Goal: Task Accomplishment & Management: Use online tool/utility

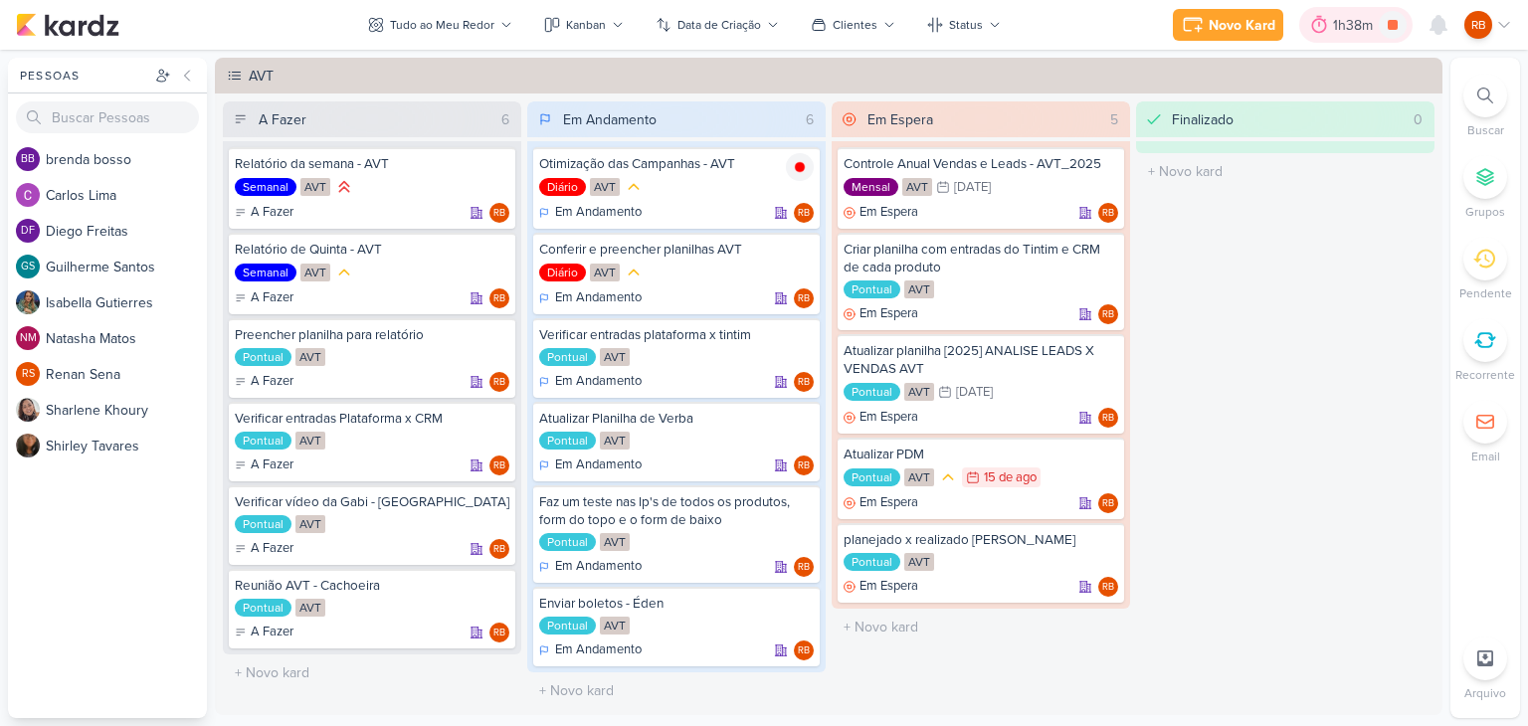
click at [1349, 23] on div "1h38m" at bounding box center [1356, 25] width 46 height 21
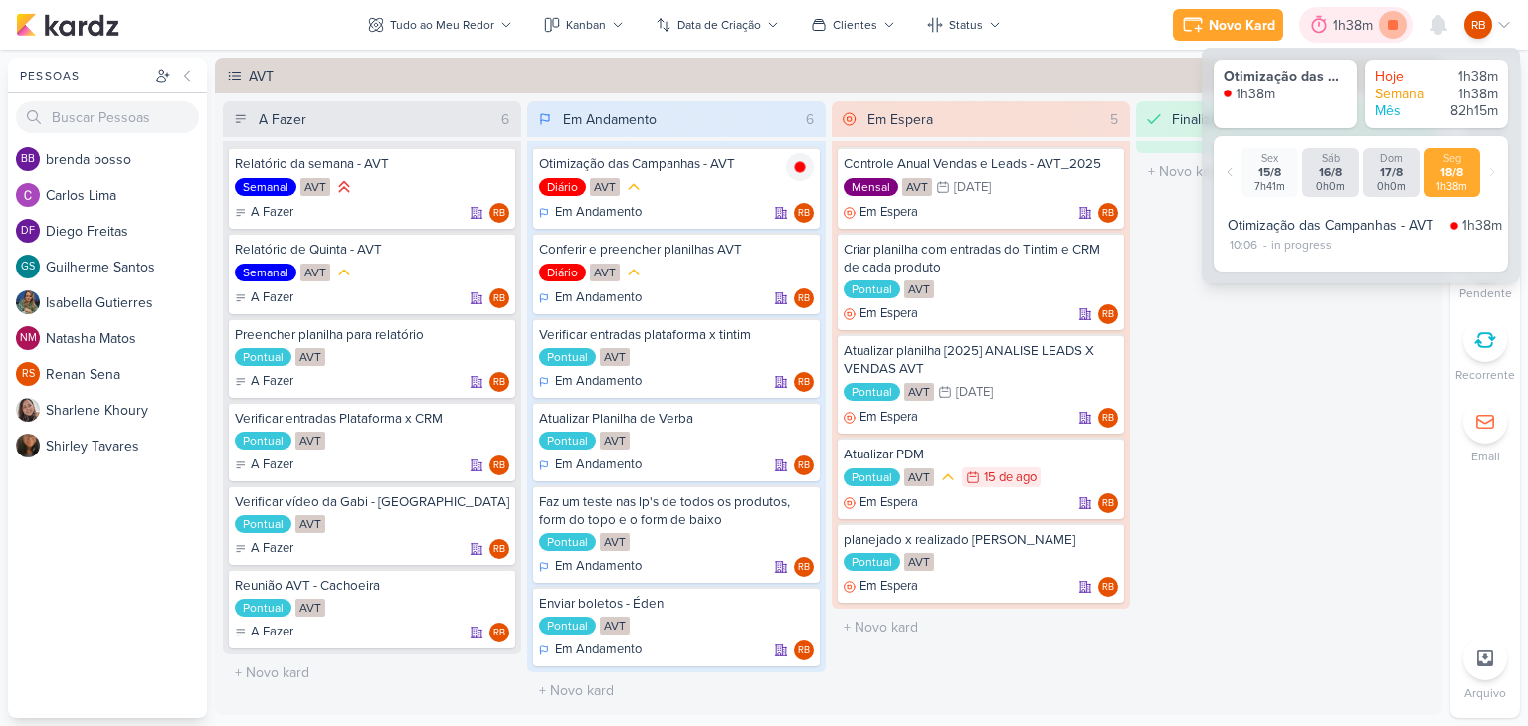
click at [1396, 37] on icon at bounding box center [1393, 25] width 28 height 28
click at [1369, 20] on div "1h38m" at bounding box center [1384, 25] width 46 height 21
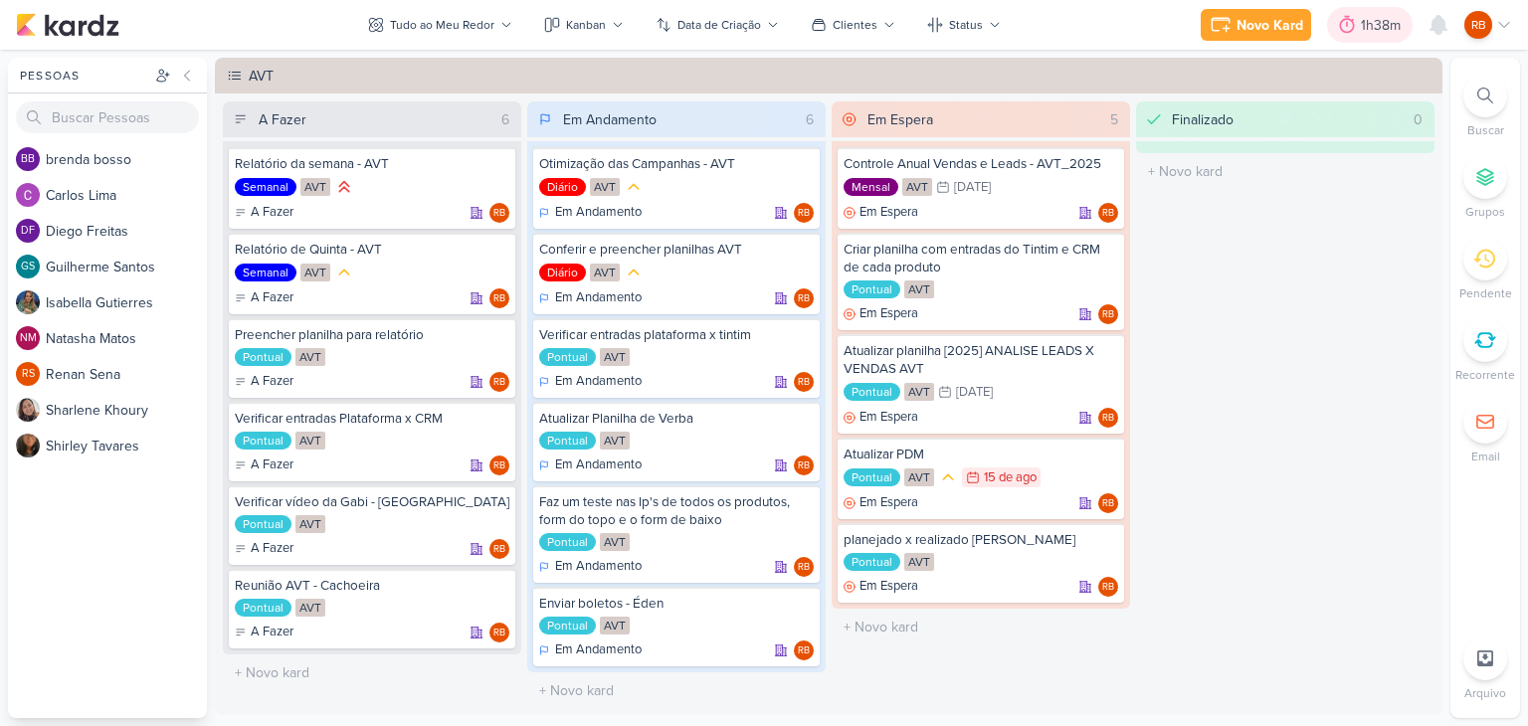
click at [1377, 25] on div "1h38m" at bounding box center [1384, 25] width 46 height 21
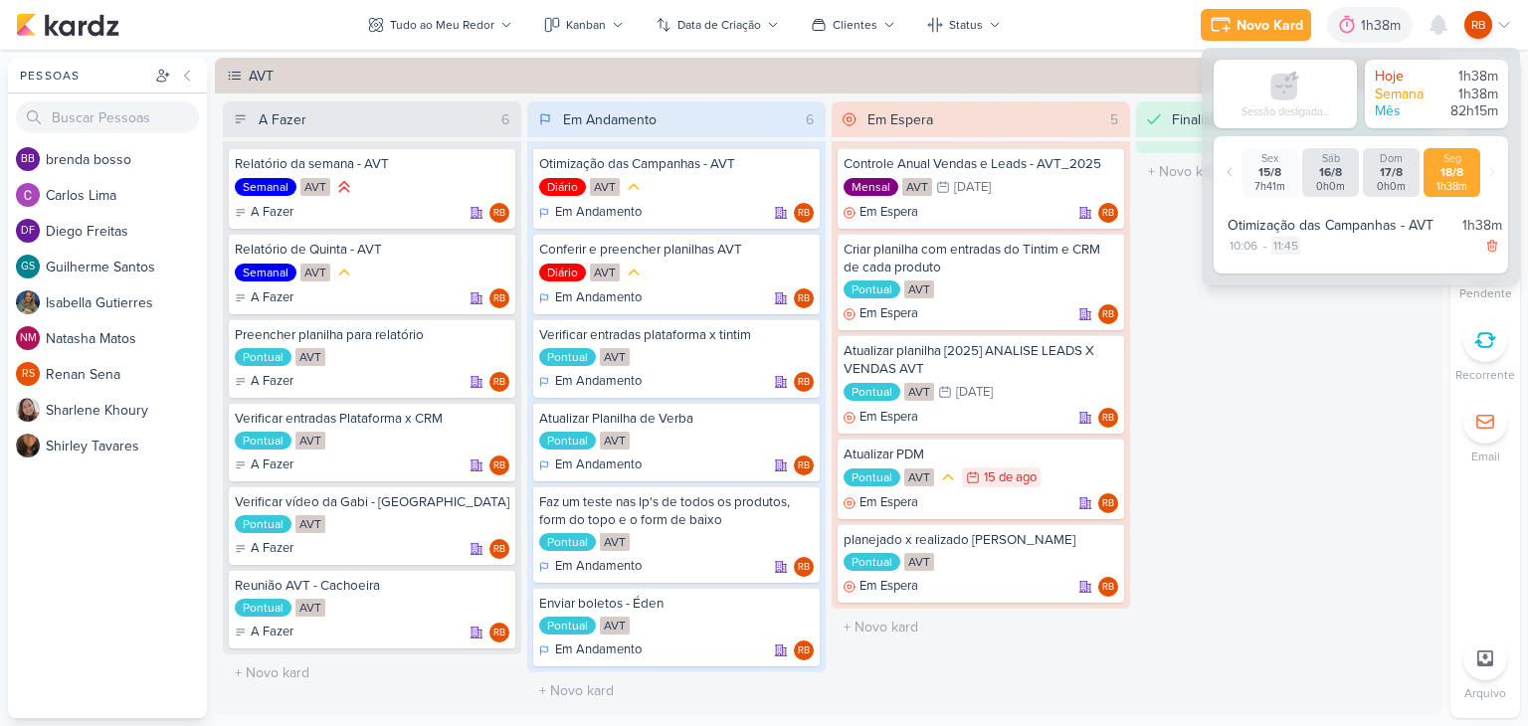
click at [1287, 245] on div "11:45" at bounding box center [1285, 246] width 29 height 18
select select "11"
click at [1317, 270] on select "00 01 02 03 04 05 06 07 08 09 10 11 12 13 14 15 16 17 18 19 20 21 22 23 24 25 2…" at bounding box center [1321, 272] width 28 height 24
select select "25"
click at [1307, 260] on select "00 01 02 03 04 05 06 07 08 09 10 11 12 13 14 15 16 17 18 19 20 21 22 23 24 25 2…" at bounding box center [1321, 272] width 28 height 24
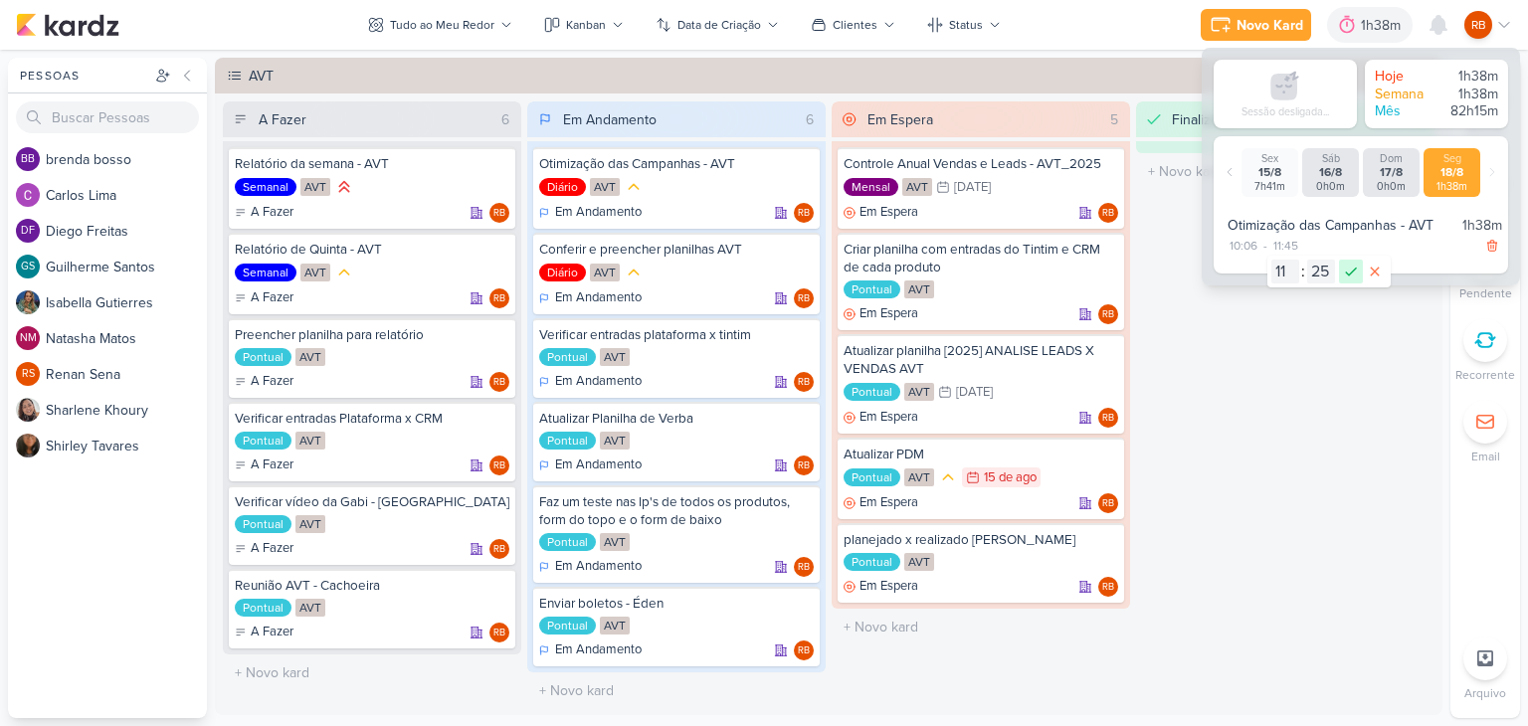
click at [1350, 273] on icon at bounding box center [1351, 271] width 12 height 9
click at [1244, 7] on div "Novo Kard Ctrl + k 1h18m Sessão desligada... Hoje 1h18m Semana 1h18m Mês 81h55m…" at bounding box center [1358, 25] width 308 height 36
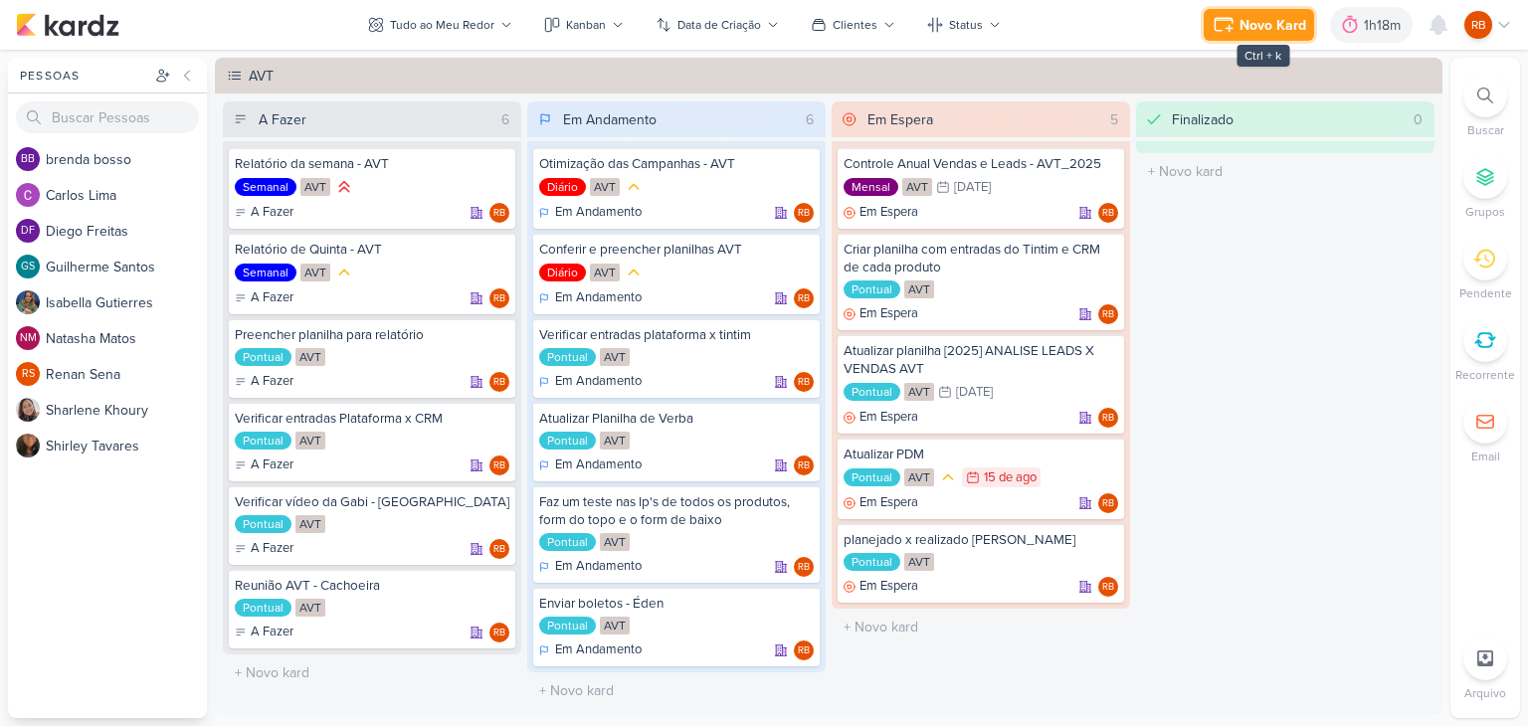
click at [1244, 12] on button "Novo Kard" at bounding box center [1259, 25] width 110 height 32
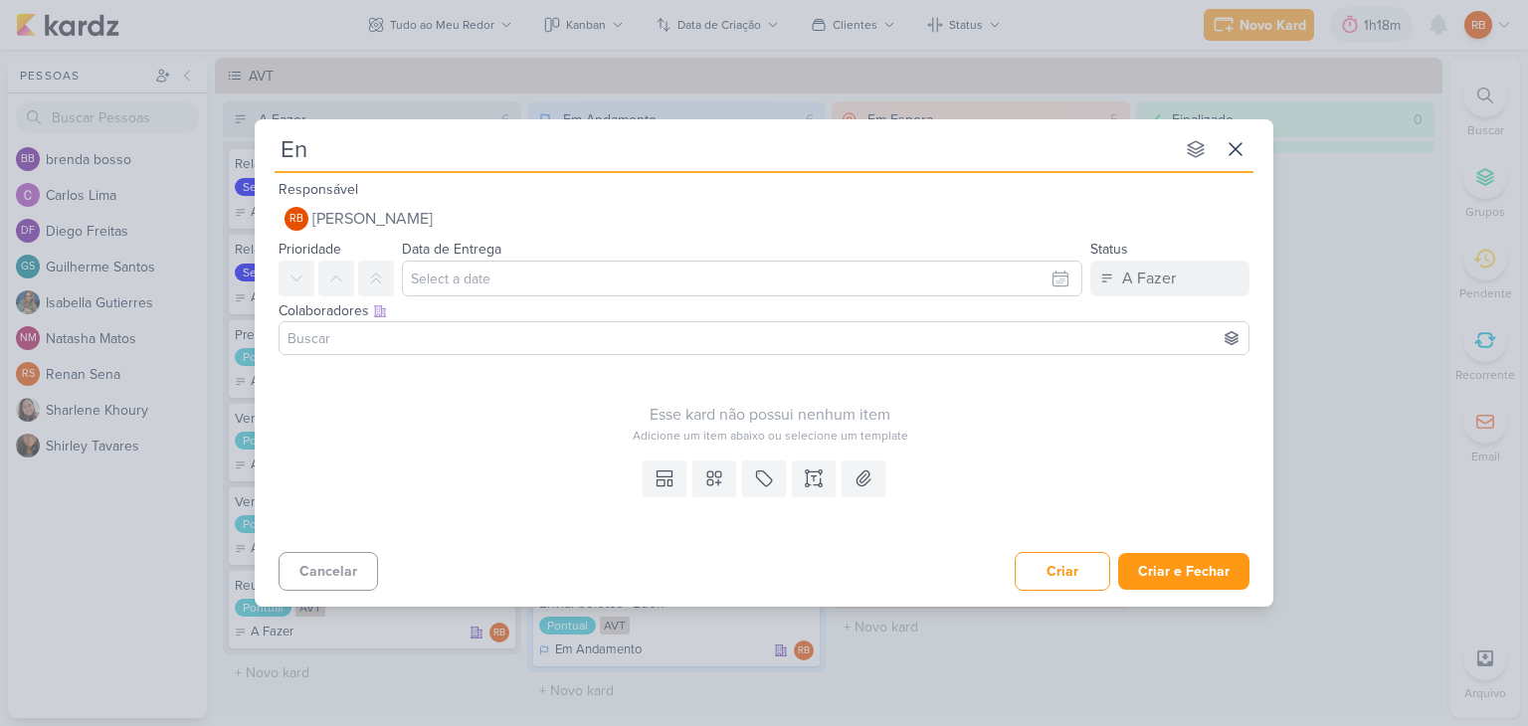
type input "Env"
type input "Enviar b"
type input "Enviar boletos"
type input "Enviar boletos - A"
type input "Enviar boletos - AV"
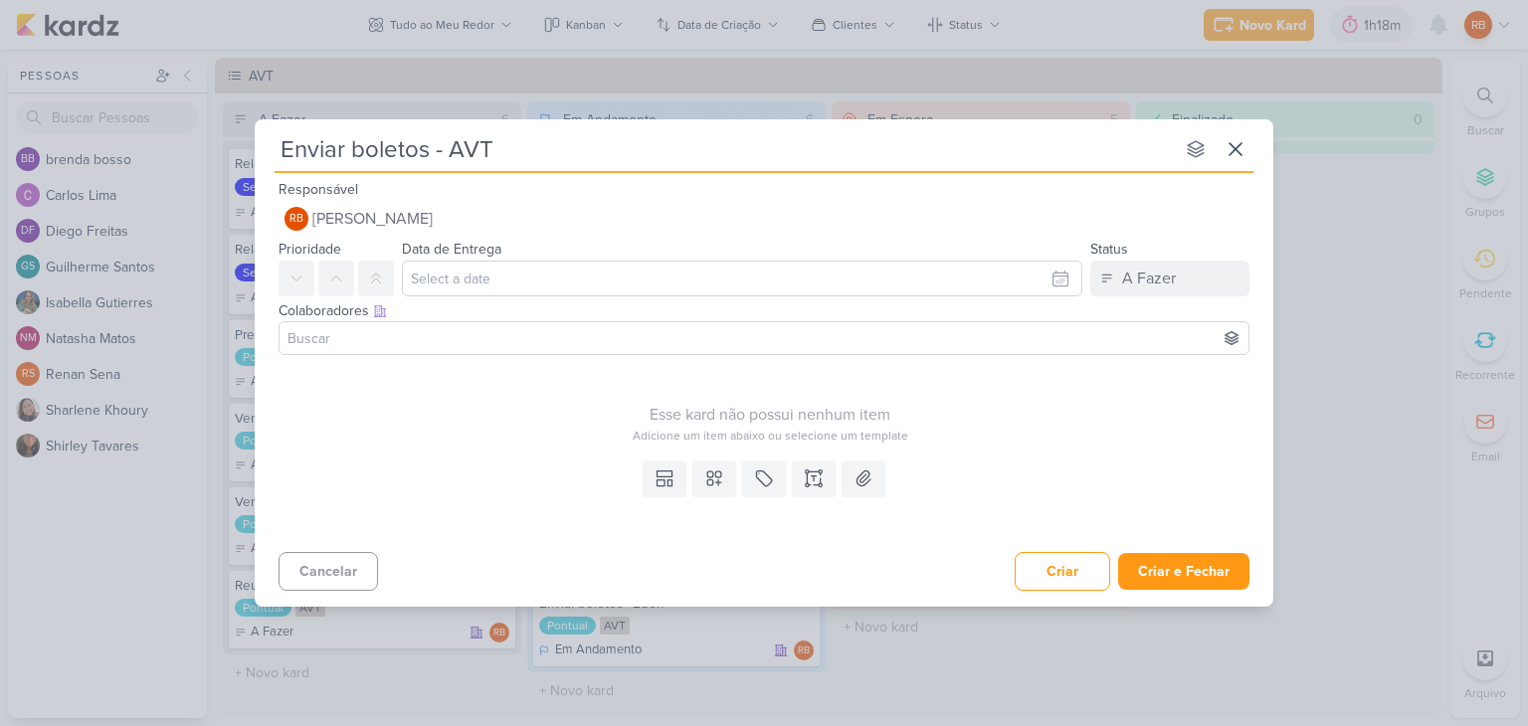
type input "Enviar boletos - AVT"
click at [765, 480] on icon at bounding box center [764, 479] width 20 height 20
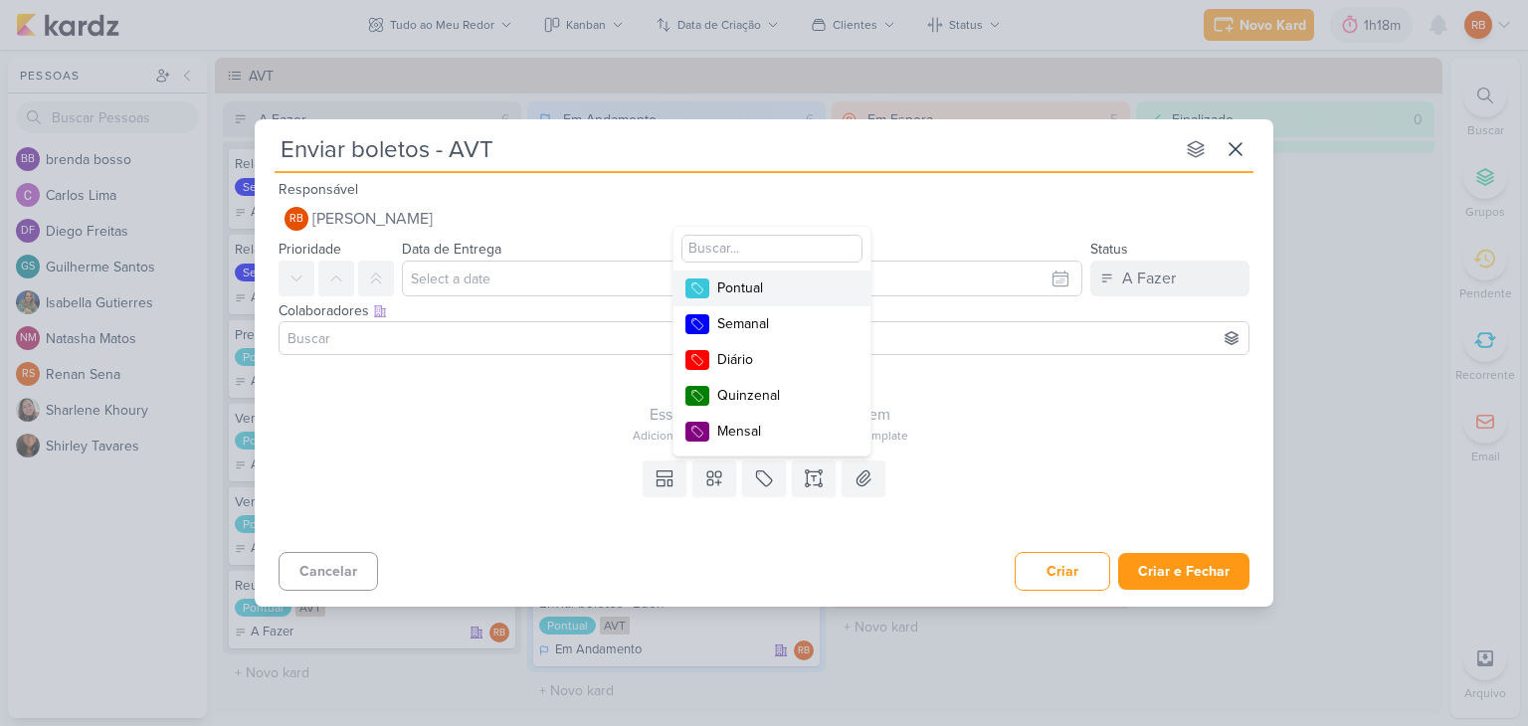
click at [768, 284] on div "Pontual" at bounding box center [781, 288] width 129 height 21
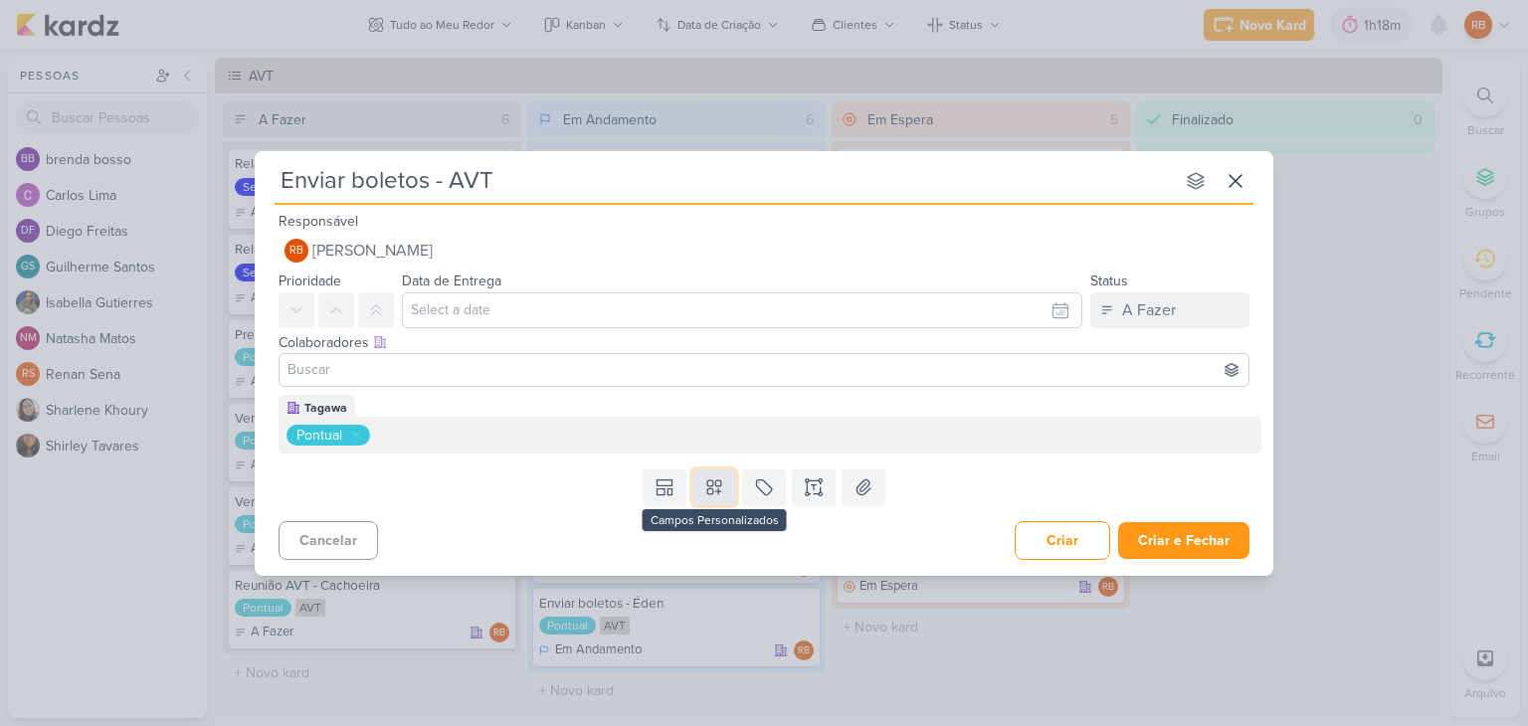
click at [717, 488] on icon at bounding box center [714, 487] width 14 height 14
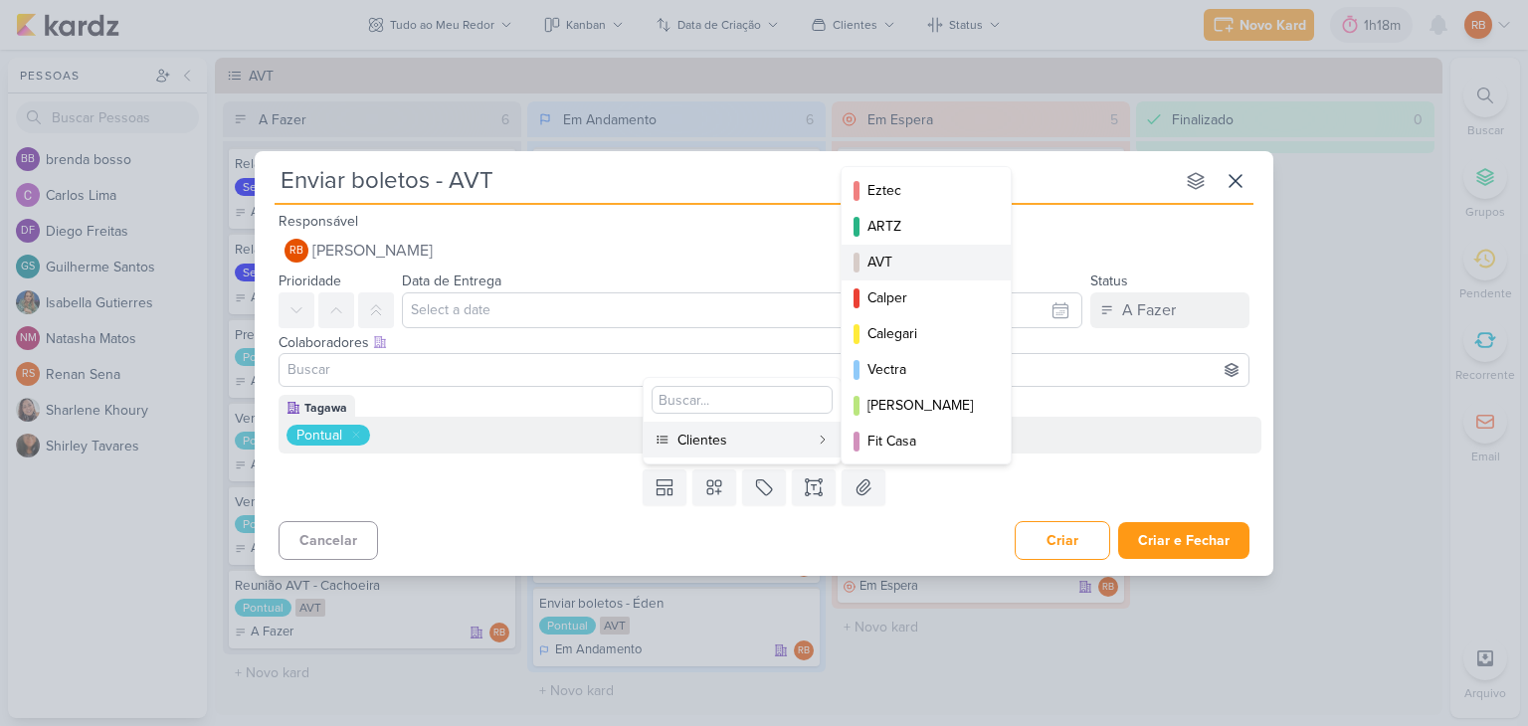
click at [903, 247] on button "AVT" at bounding box center [926, 263] width 169 height 36
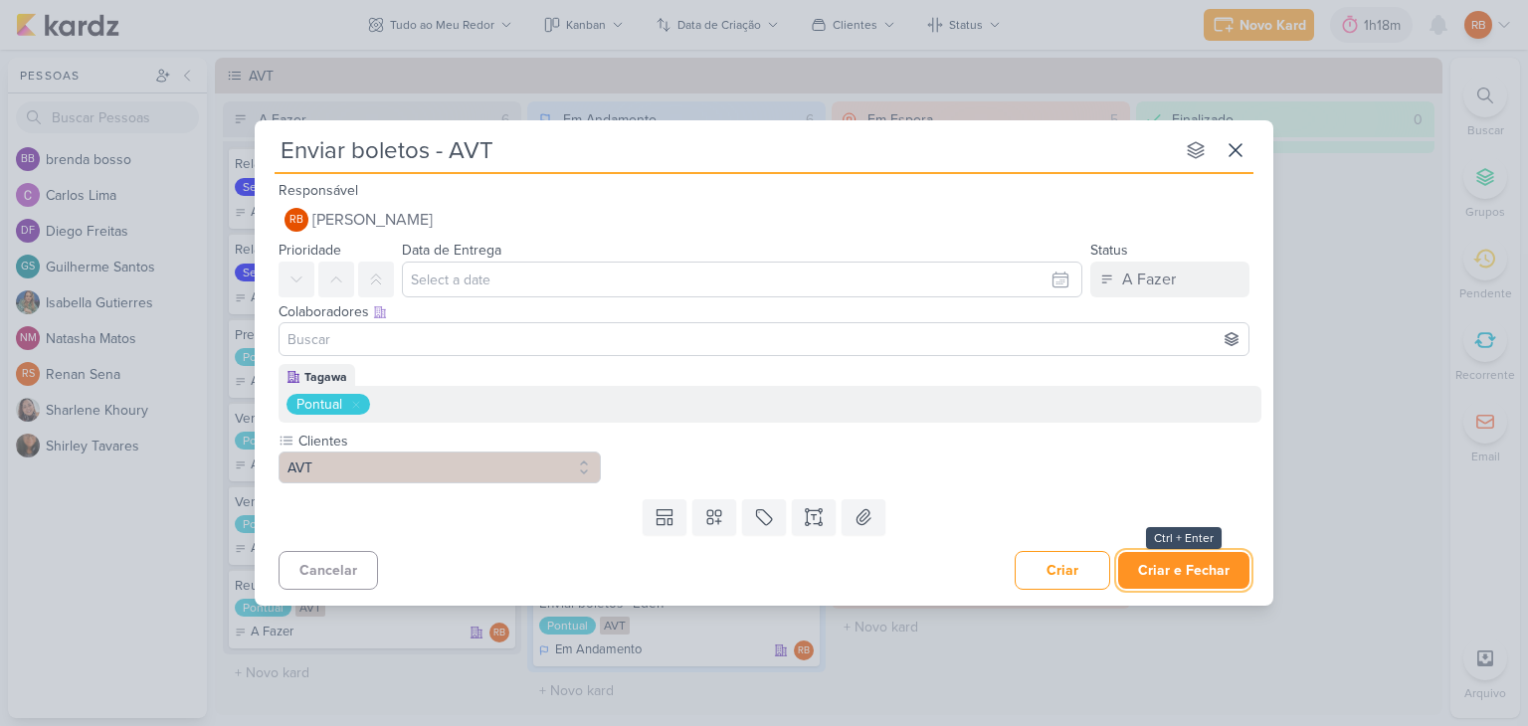
click at [1219, 563] on button "Criar e Fechar" at bounding box center [1183, 570] width 131 height 37
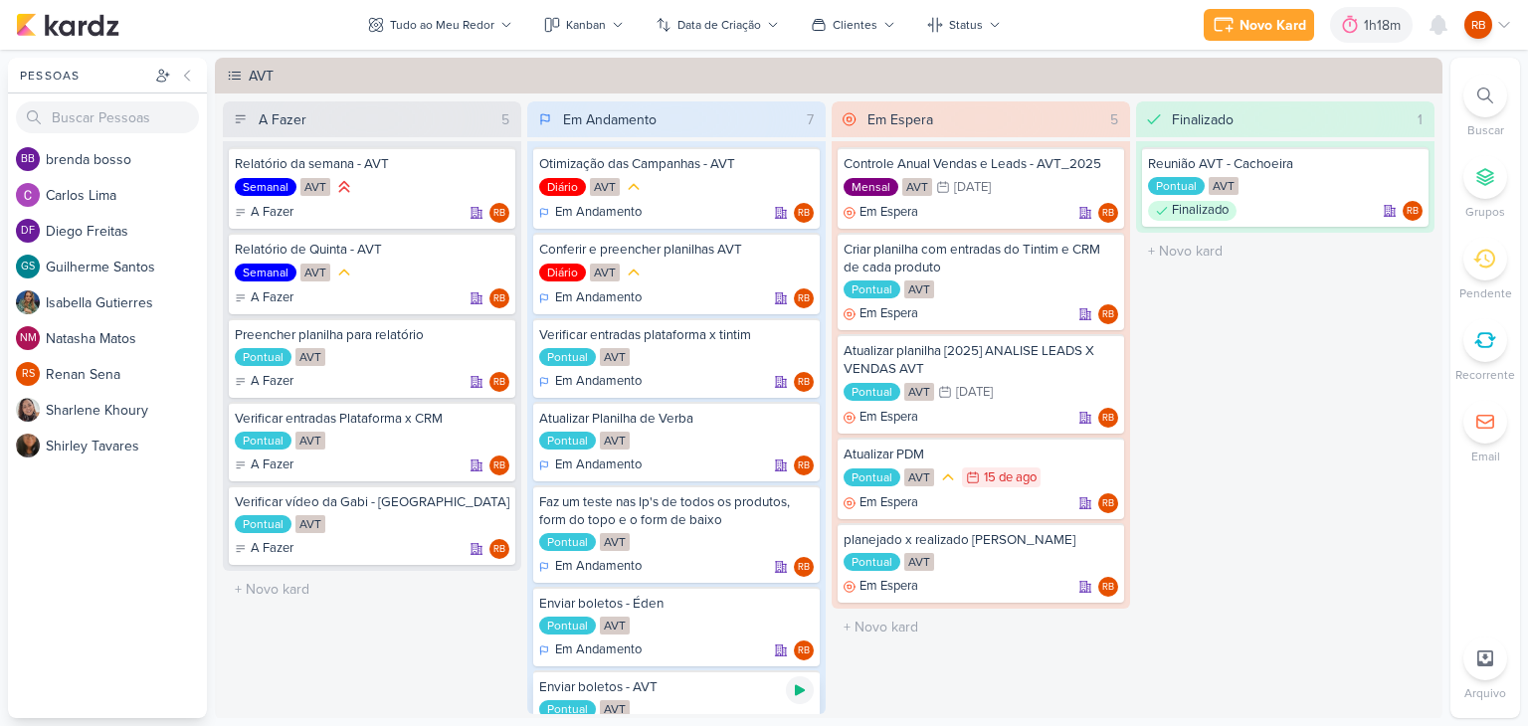
click at [802, 688] on icon at bounding box center [800, 690] width 16 height 16
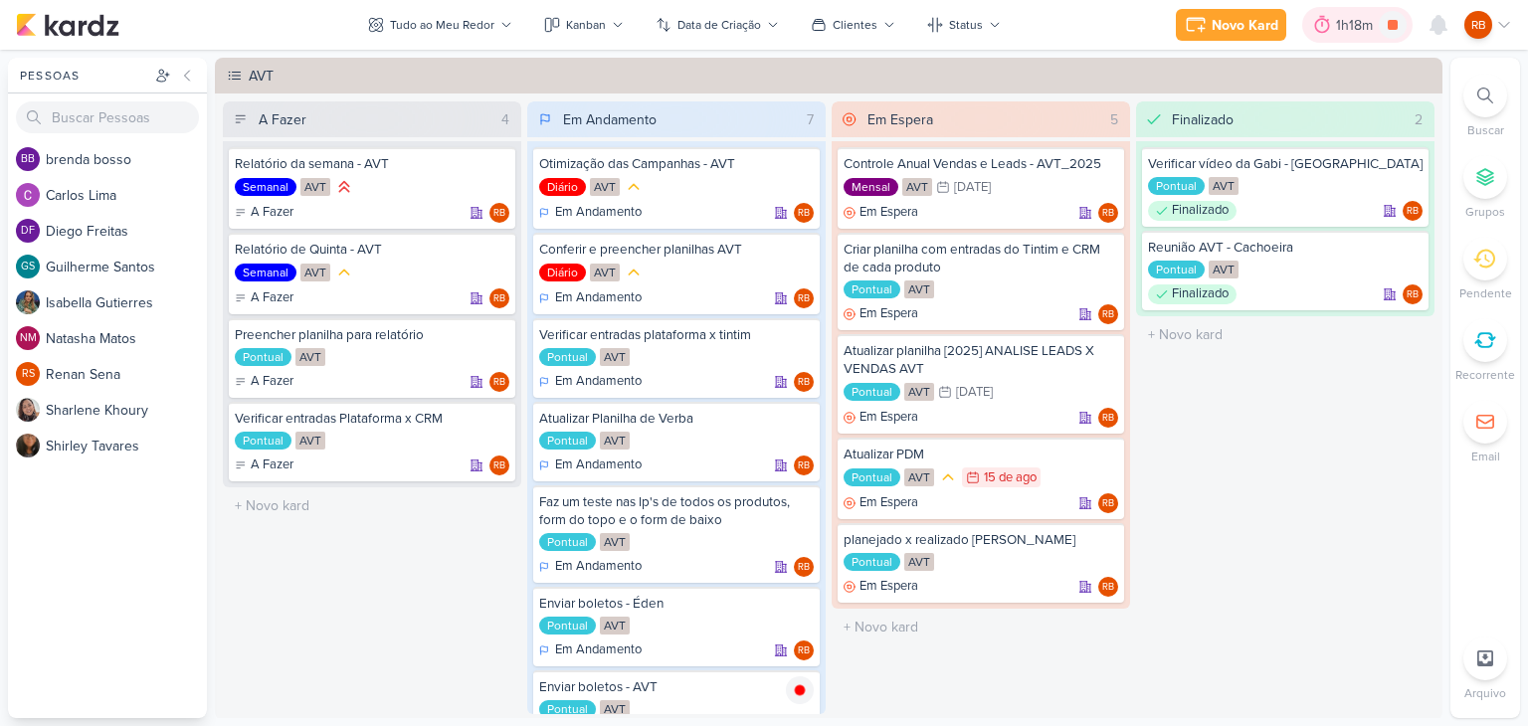
click at [1341, 15] on div "1h18m" at bounding box center [1357, 25] width 43 height 21
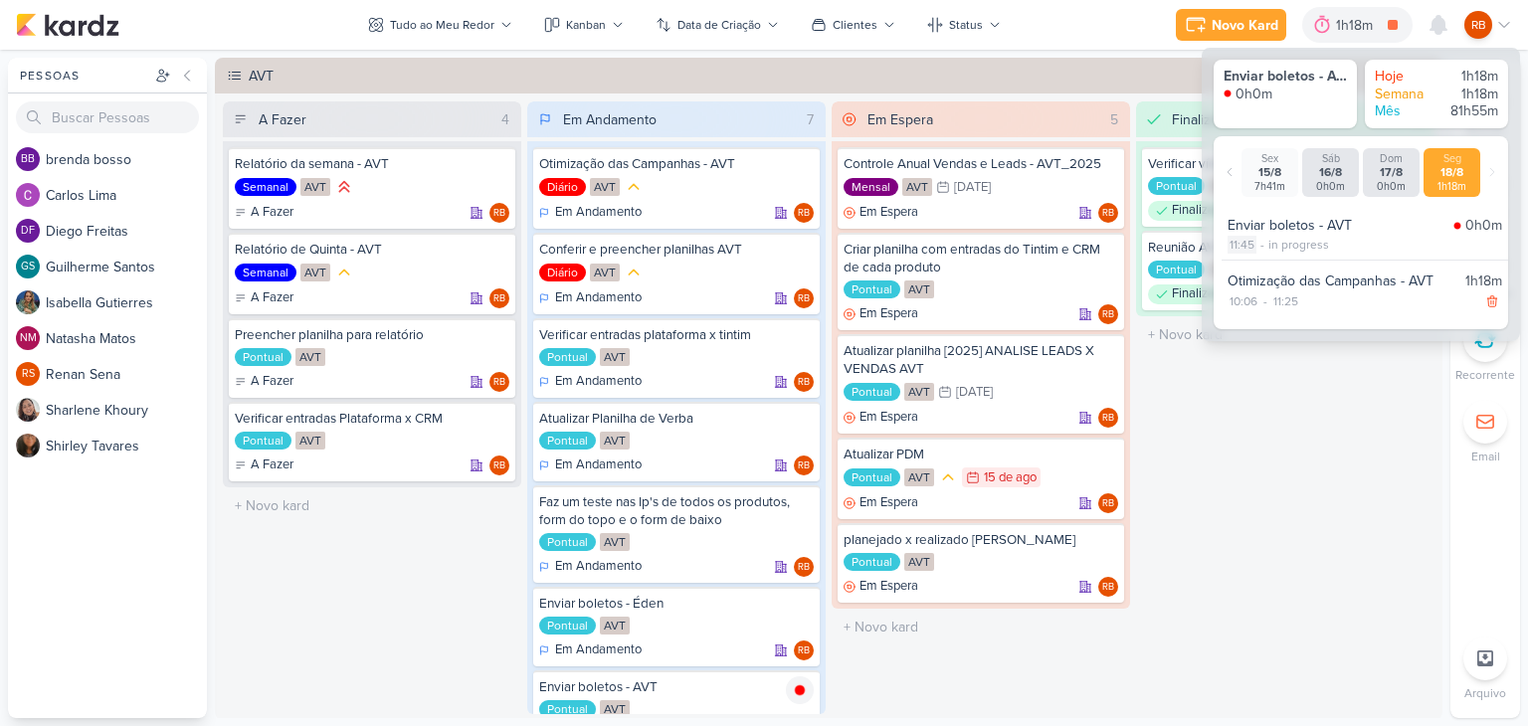
click at [1244, 247] on div "11:45" at bounding box center [1242, 245] width 29 height 18
click at [1267, 268] on select "00 01 02 03 04 05 06 07 08 09 10 11 12 13 14 15 16 17 18 19 20 21 22 23 24 25 2…" at bounding box center [1277, 271] width 28 height 24
select select "29"
click at [1263, 259] on select "00 01 02 03 04 05 06 07 08 09 10 11 12 13 14 15 16 17 18 19 20 21 22 23 24 25 2…" at bounding box center [1277, 271] width 28 height 24
click at [1305, 270] on icon at bounding box center [1307, 271] width 24 height 24
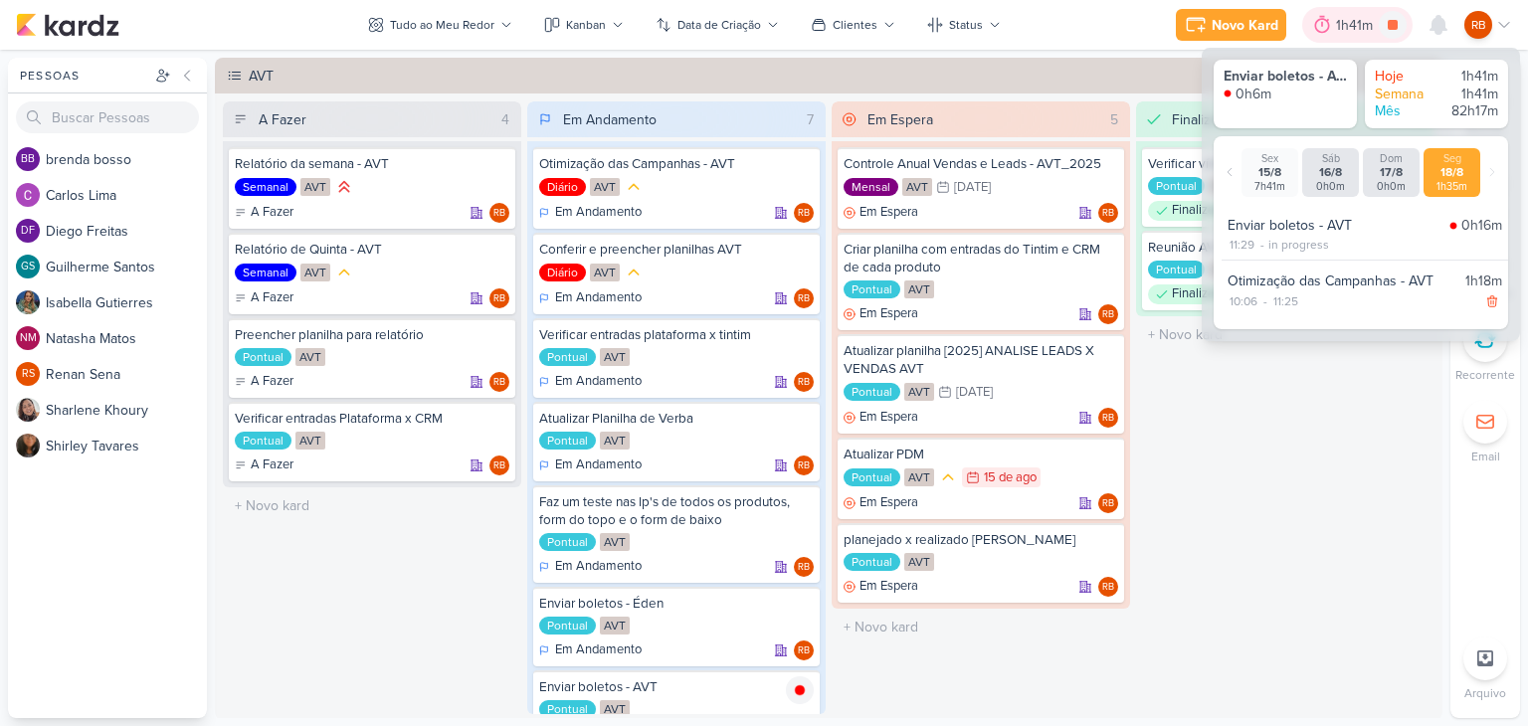
click at [1349, 16] on div "1h41m" at bounding box center [1357, 25] width 43 height 21
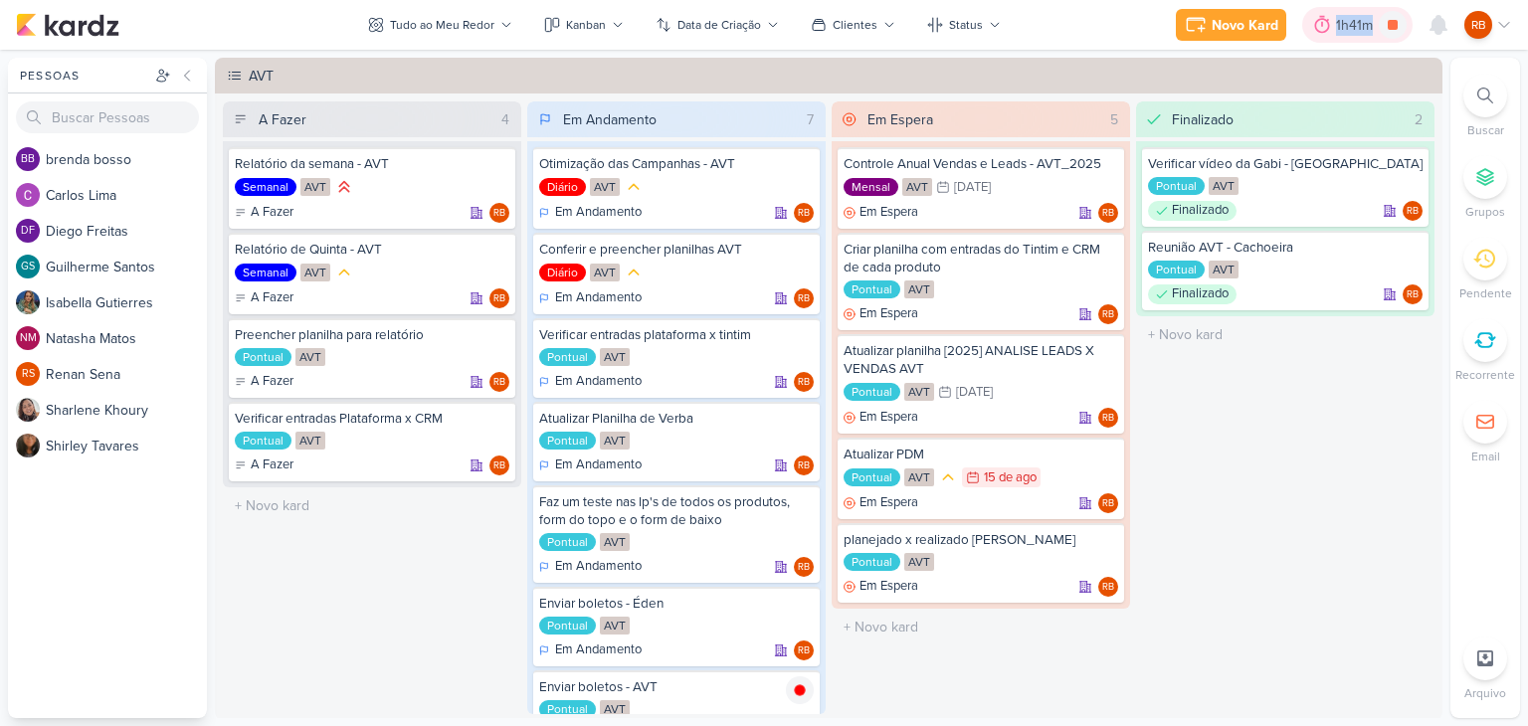
click at [1349, 16] on div "1h41m" at bounding box center [1357, 25] width 43 height 21
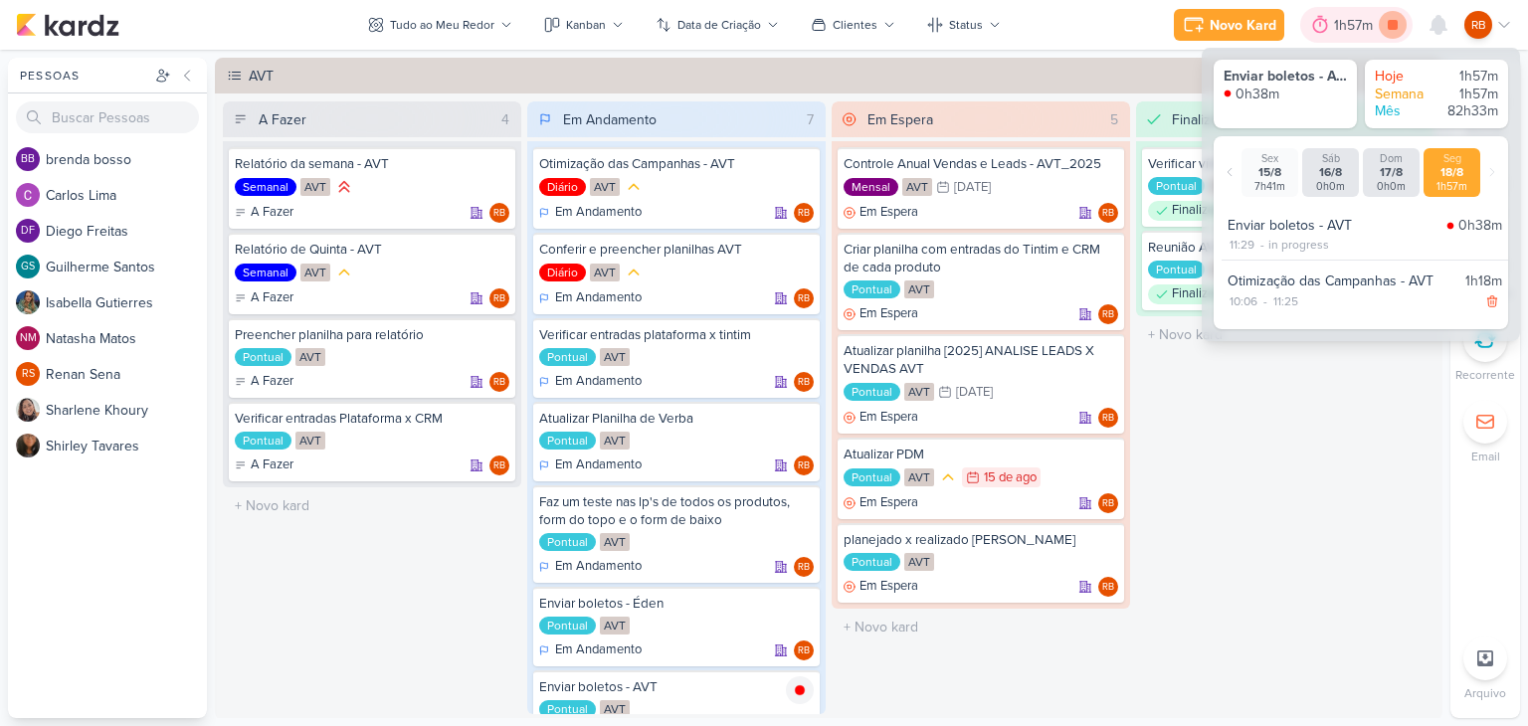
click at [1389, 25] on icon at bounding box center [1393, 25] width 10 height 10
click at [1377, 21] on div "1h57m" at bounding box center [1384, 25] width 45 height 21
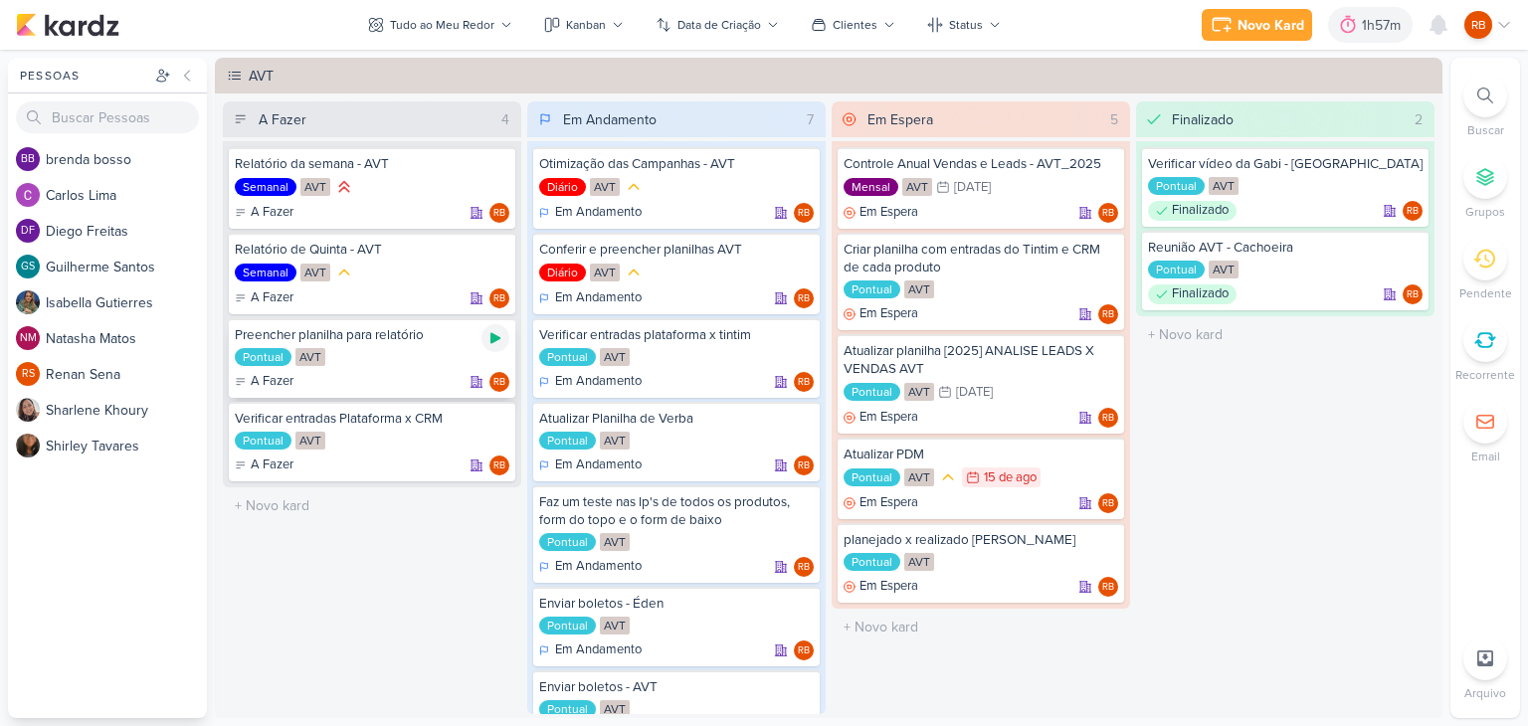
click at [487, 338] on icon at bounding box center [495, 338] width 16 height 16
